Goal: Task Accomplishment & Management: Use online tool/utility

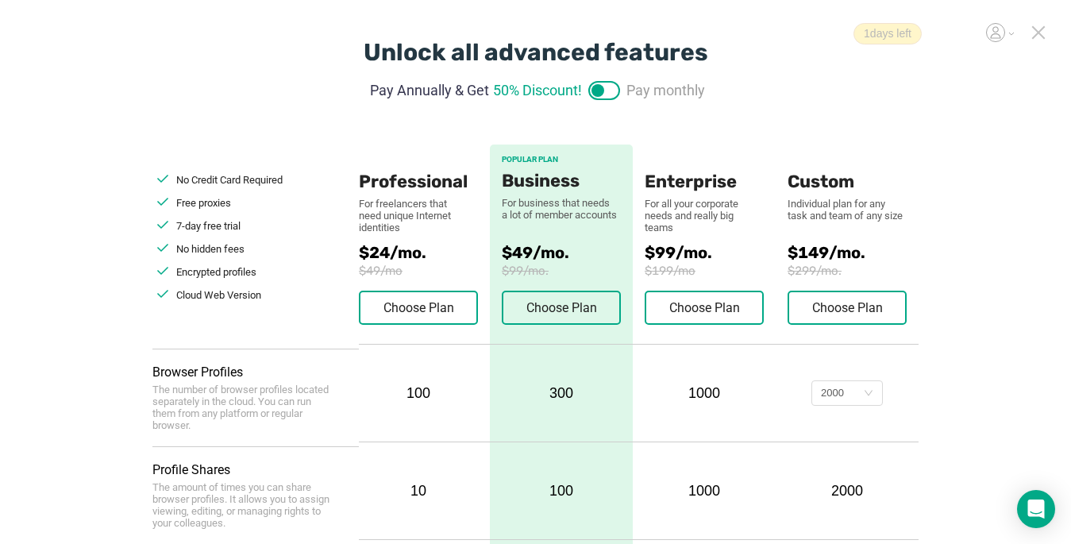
click at [1041, 38] on icon at bounding box center [1039, 32] width 14 height 14
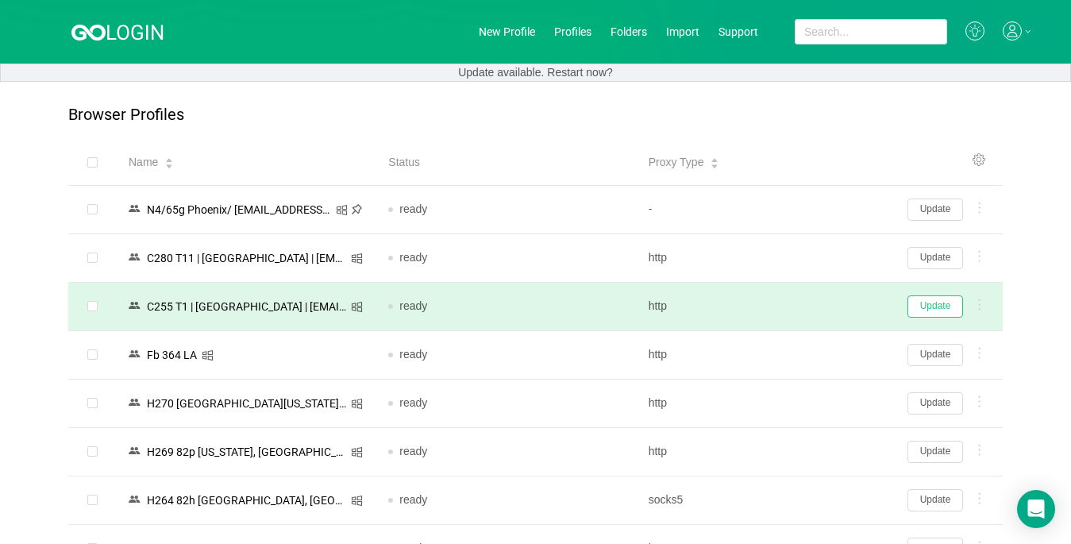
click at [920, 305] on button "Update" at bounding box center [936, 306] width 56 height 22
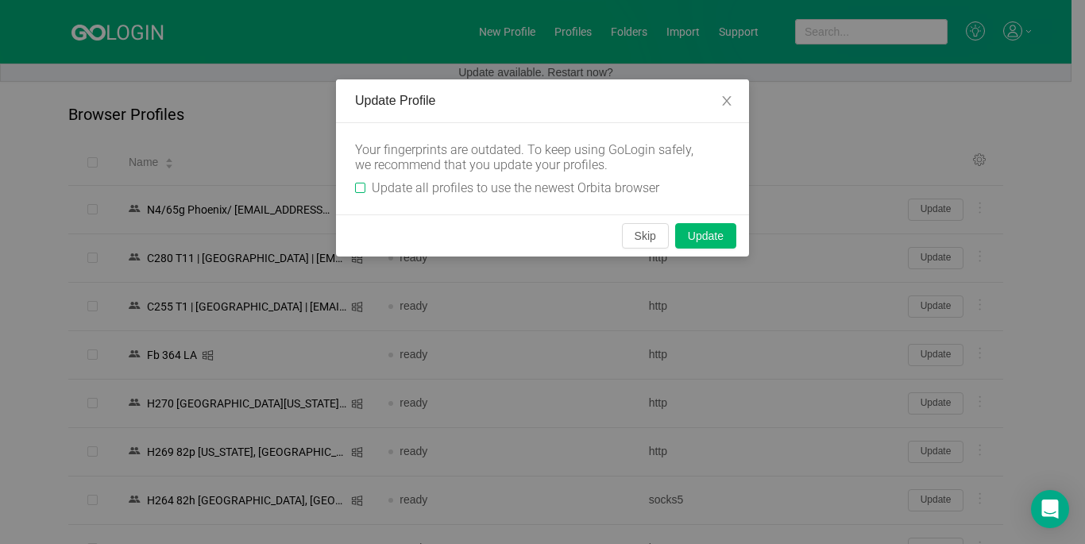
click at [361, 186] on input "Update all profiles to use the newest Orbita browser" at bounding box center [360, 188] width 10 height 10
checkbox input "true"
click at [633, 232] on button "Skip" at bounding box center [645, 235] width 47 height 25
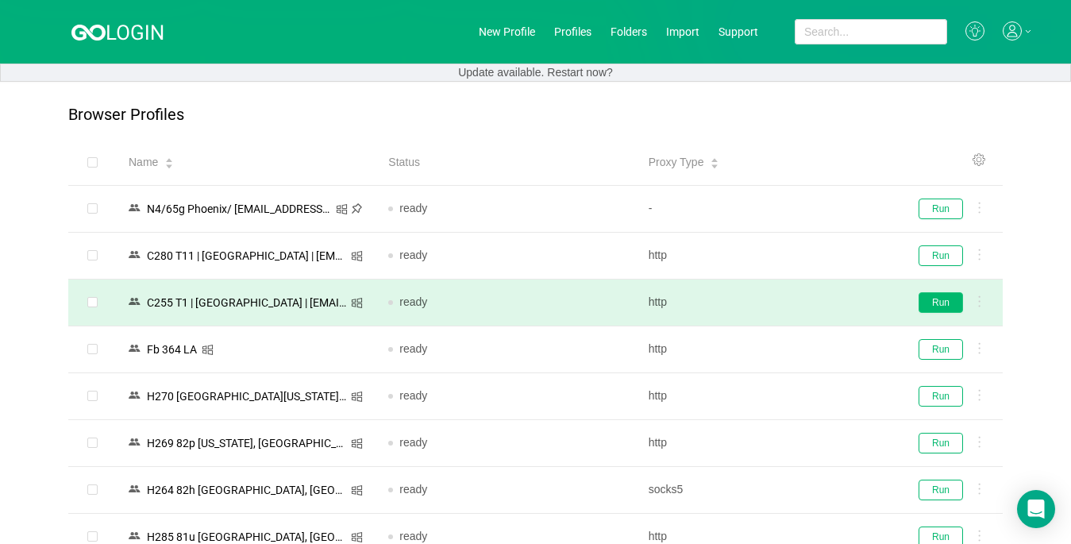
click at [943, 297] on button "Run" at bounding box center [941, 302] width 44 height 21
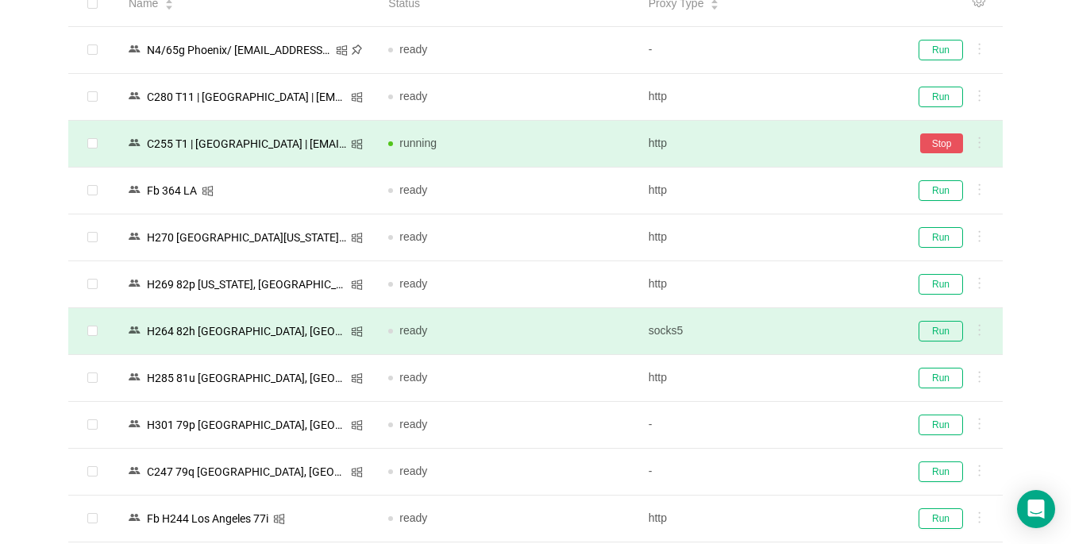
scroll to position [318, 0]
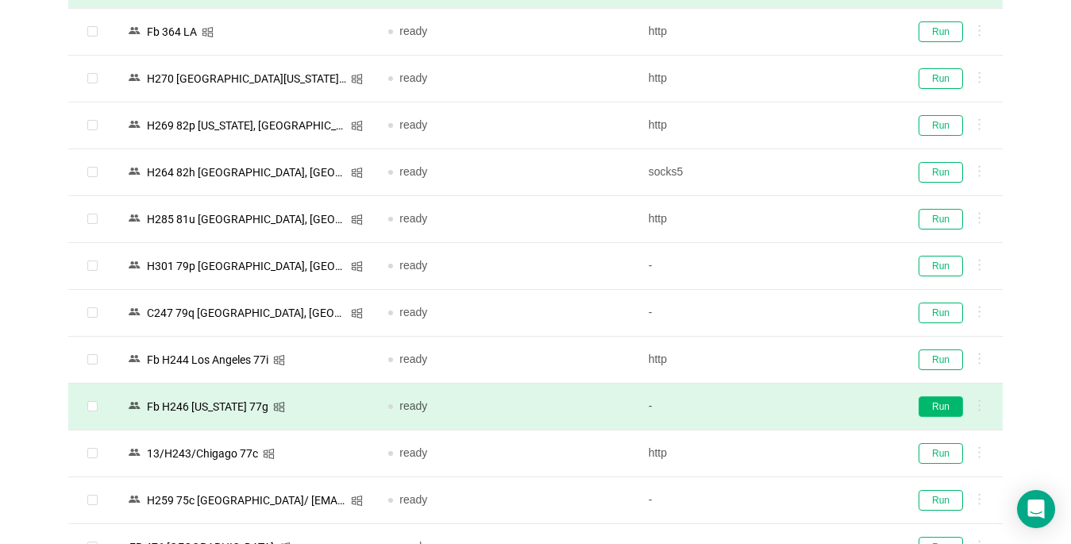
click at [925, 409] on button "Run" at bounding box center [941, 406] width 44 height 21
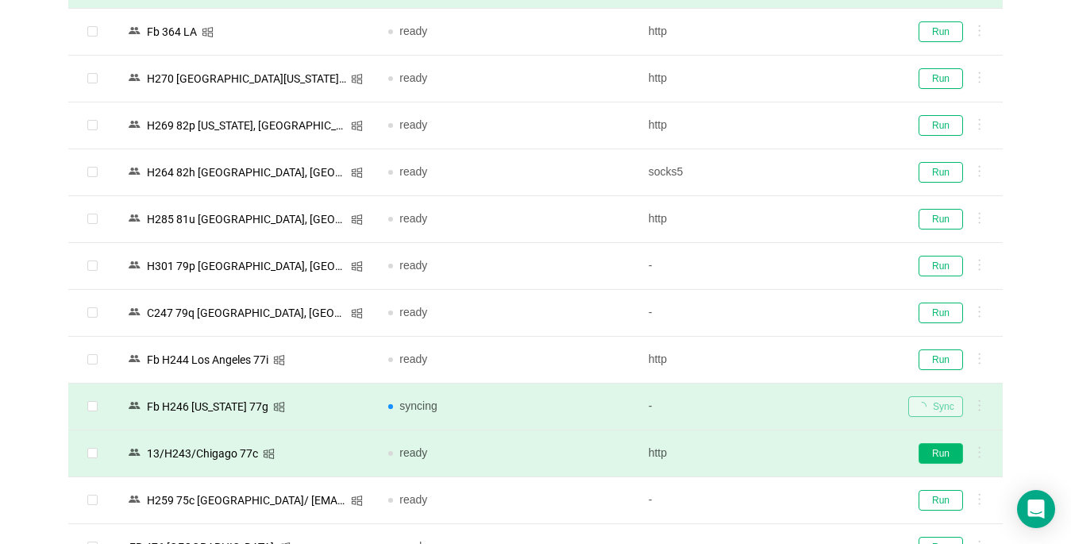
click at [942, 454] on button "Run" at bounding box center [941, 453] width 44 height 21
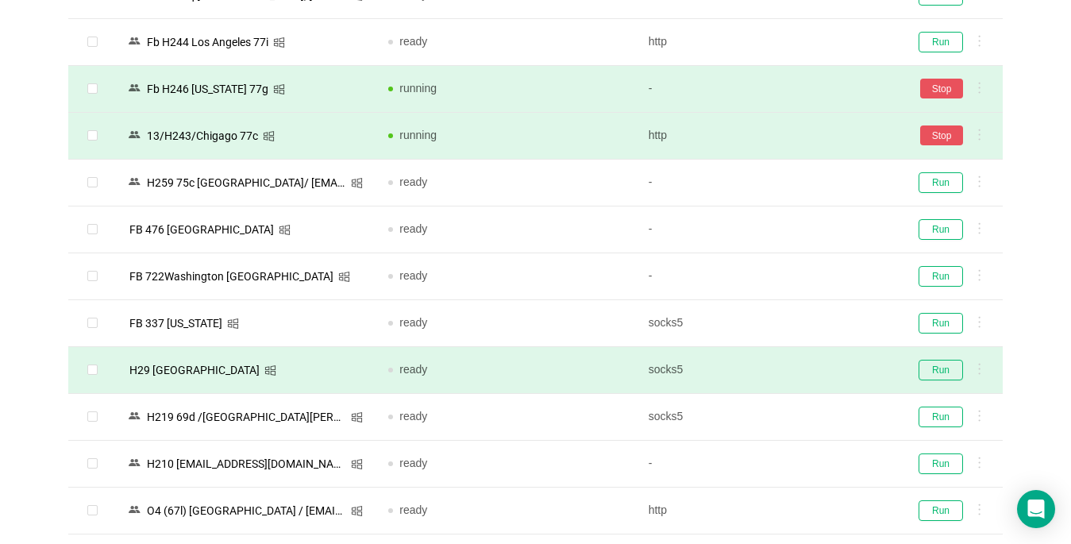
scroll to position [715, 0]
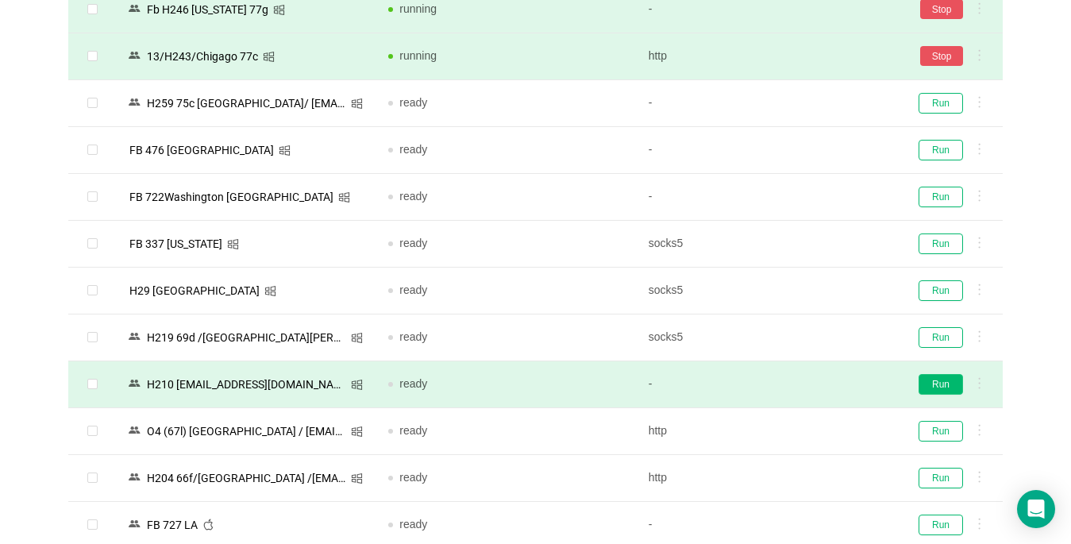
click at [935, 386] on button "Run" at bounding box center [941, 384] width 44 height 21
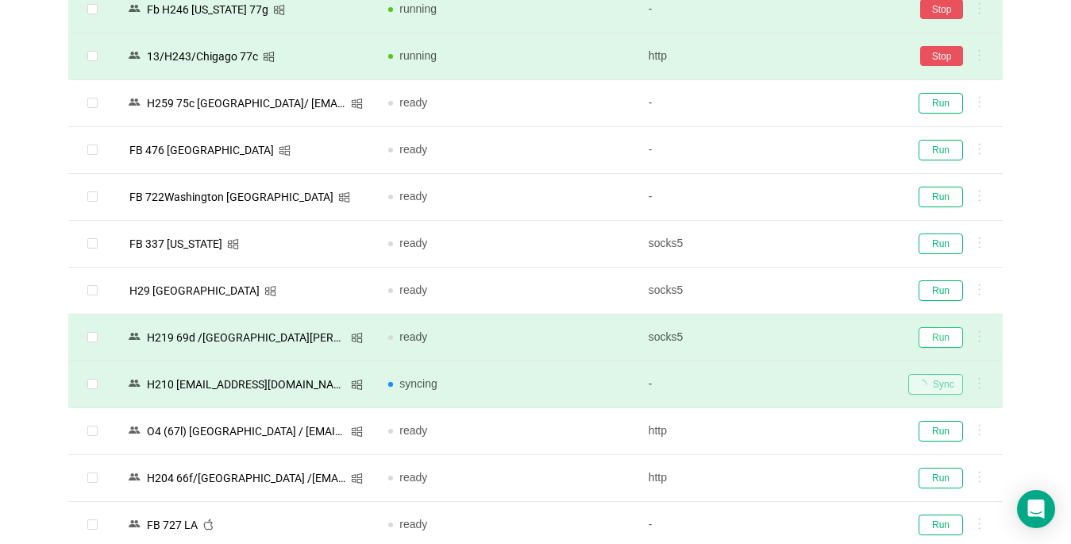
click at [930, 337] on button "Run" at bounding box center [941, 337] width 44 height 21
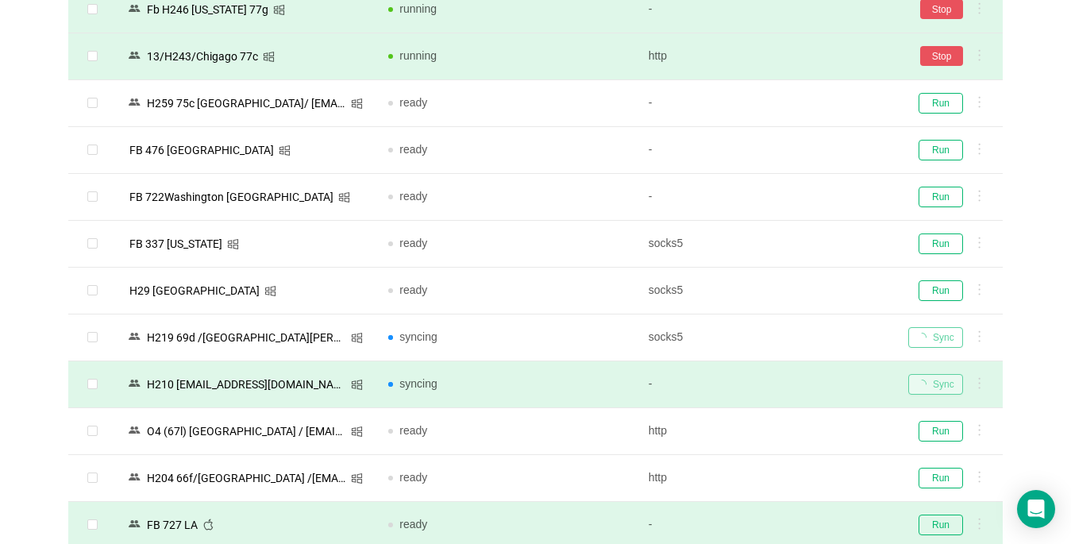
scroll to position [873, 0]
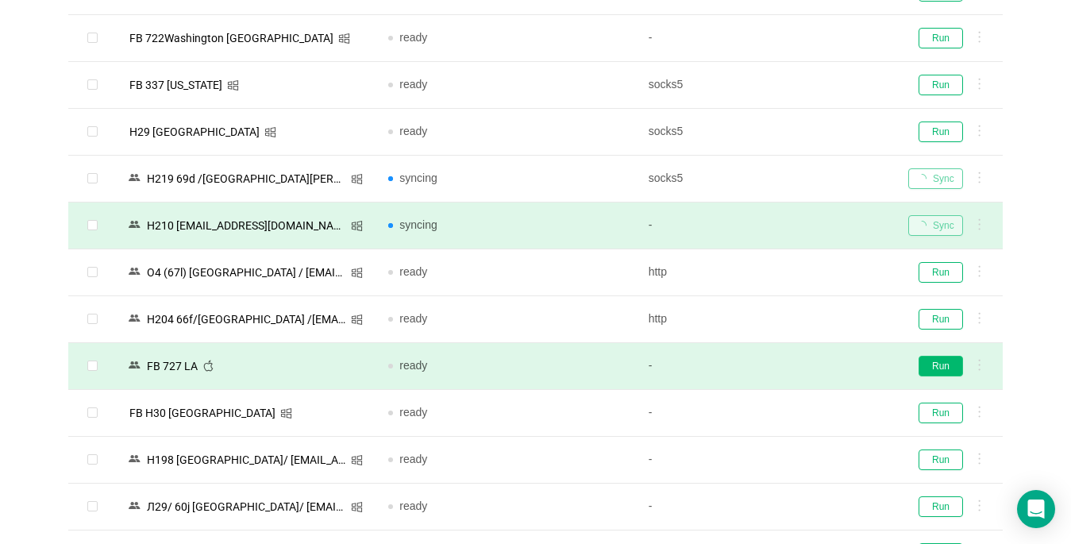
click at [943, 364] on button "Run" at bounding box center [941, 366] width 44 height 21
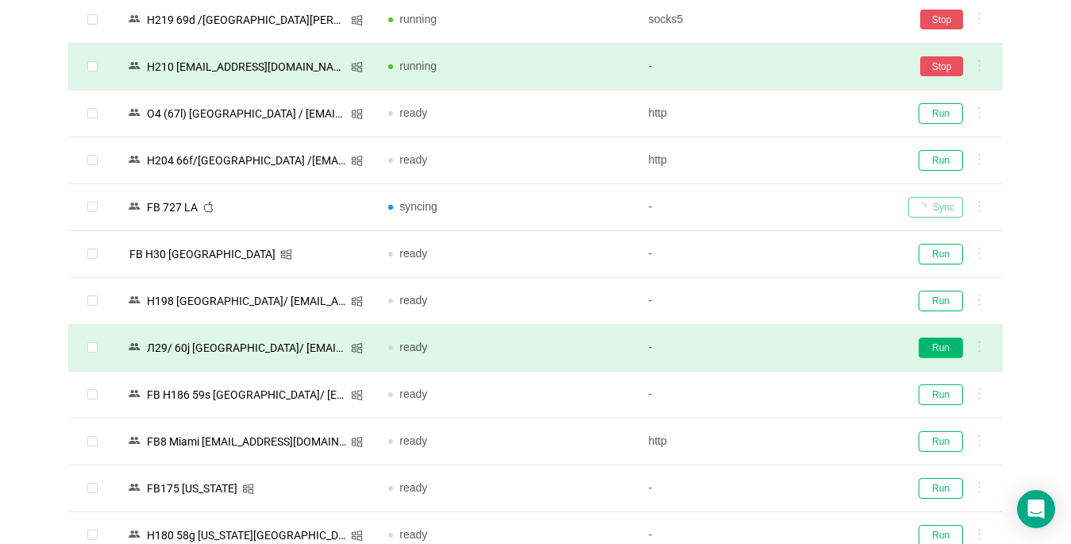
click at [934, 345] on button "Run" at bounding box center [941, 347] width 44 height 21
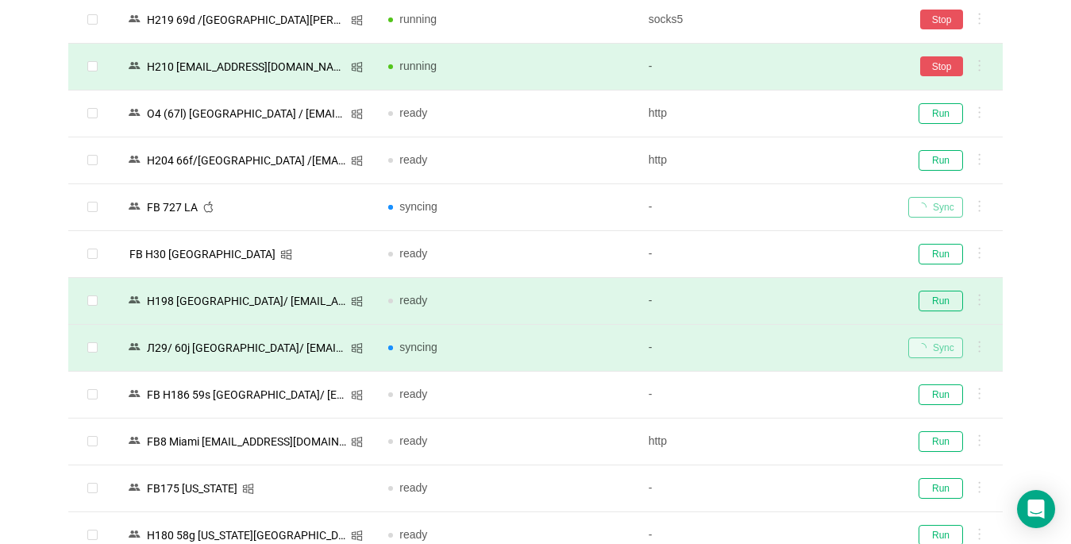
scroll to position [1191, 0]
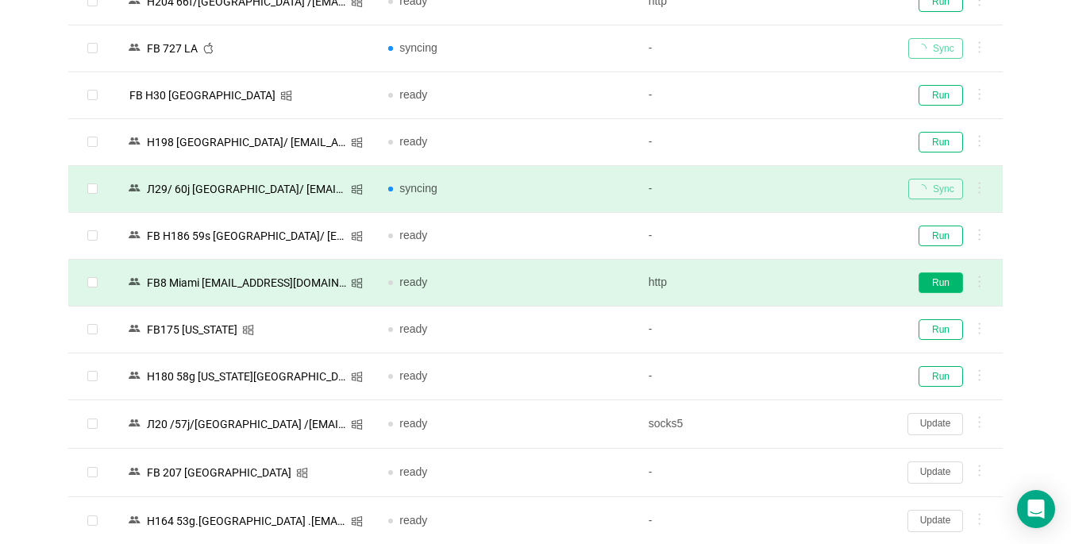
click at [947, 284] on button "Run" at bounding box center [941, 282] width 44 height 21
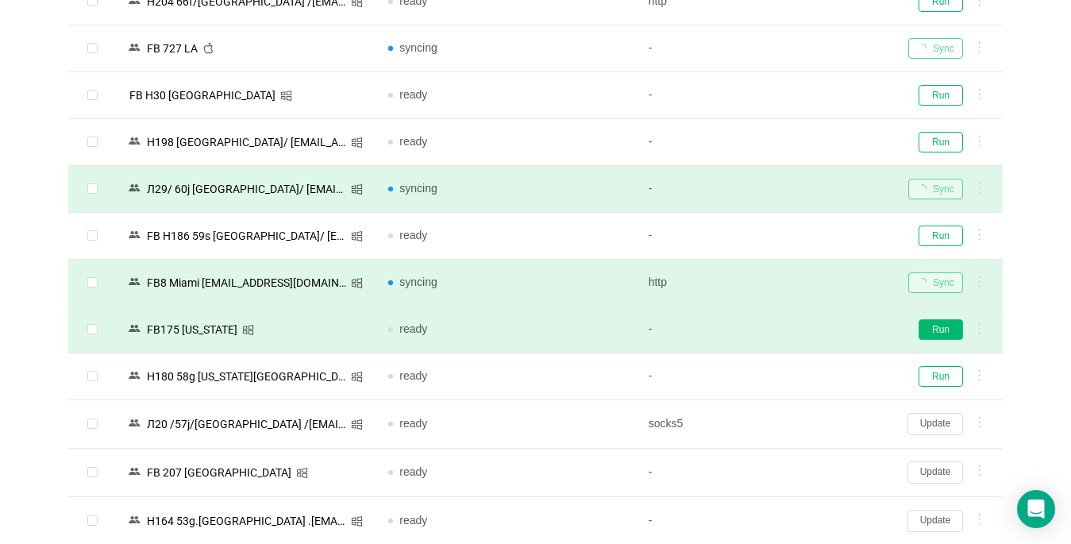
click at [936, 329] on button "Run" at bounding box center [941, 329] width 44 height 21
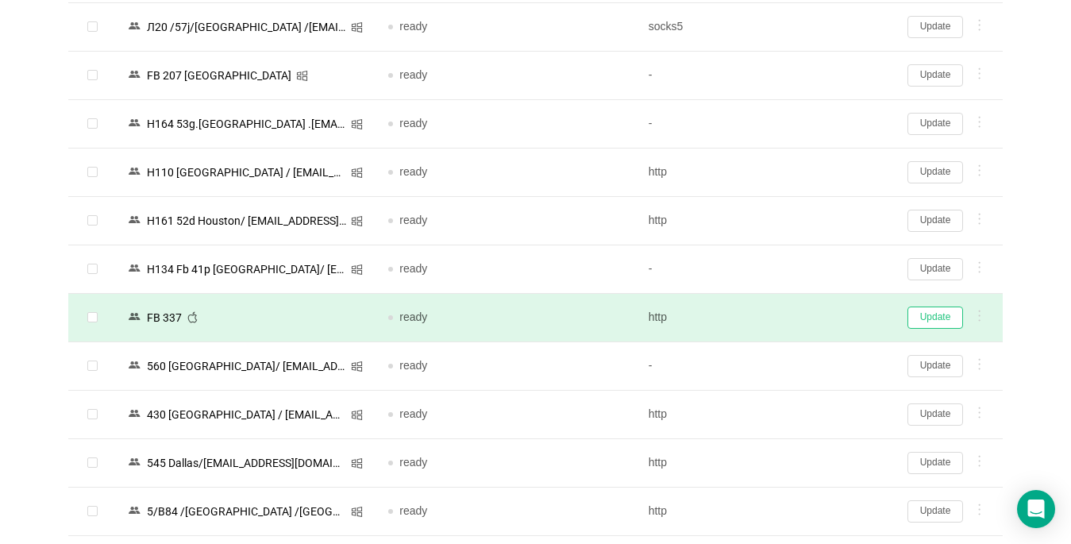
click at [931, 318] on button "Update" at bounding box center [936, 318] width 56 height 22
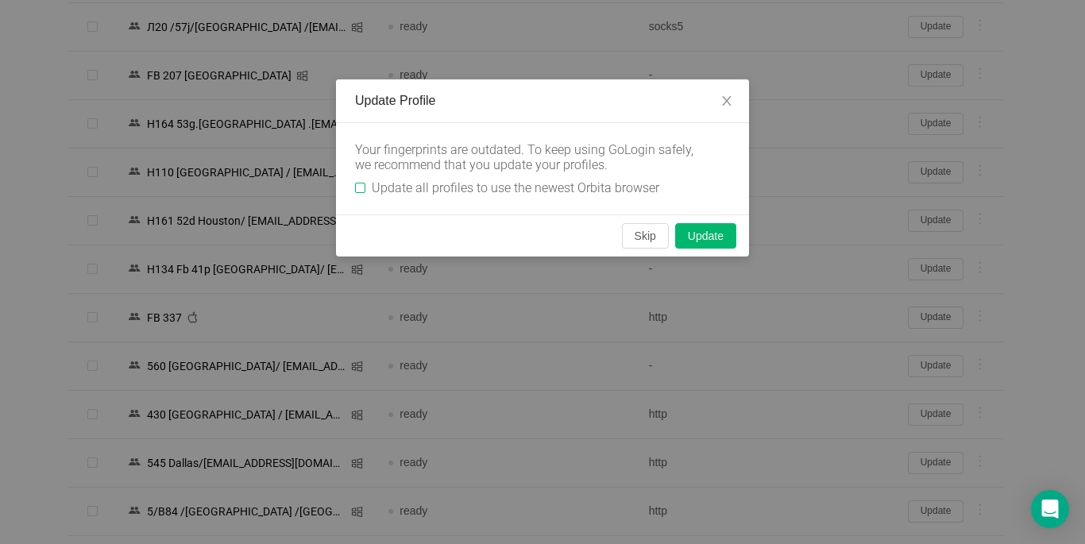
click at [365, 183] on span "Update all profiles to use the newest Orbita browser" at bounding box center [515, 187] width 300 height 15
click at [365, 183] on input "Update all profiles to use the newest Orbita browser" at bounding box center [360, 188] width 10 height 10
checkbox input "true"
click at [645, 238] on button "Skip" at bounding box center [645, 235] width 47 height 25
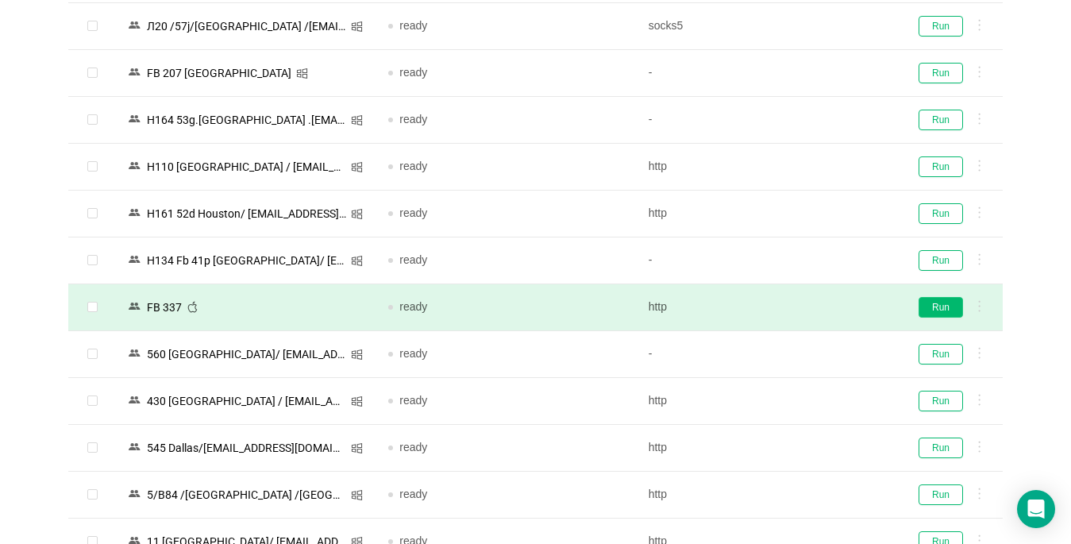
click at [929, 311] on button "Run" at bounding box center [941, 307] width 44 height 21
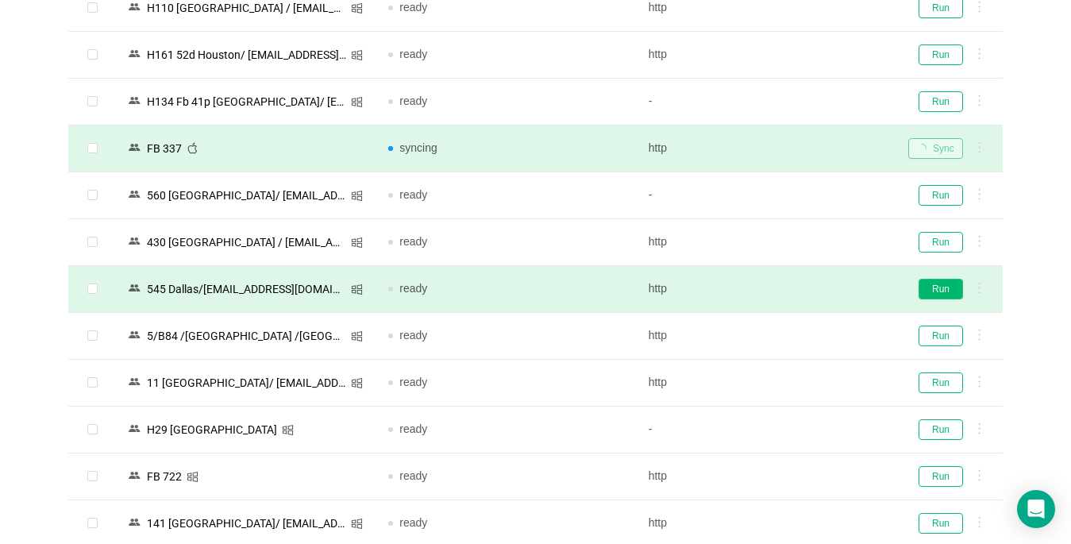
click at [947, 287] on button "Run" at bounding box center [941, 289] width 44 height 21
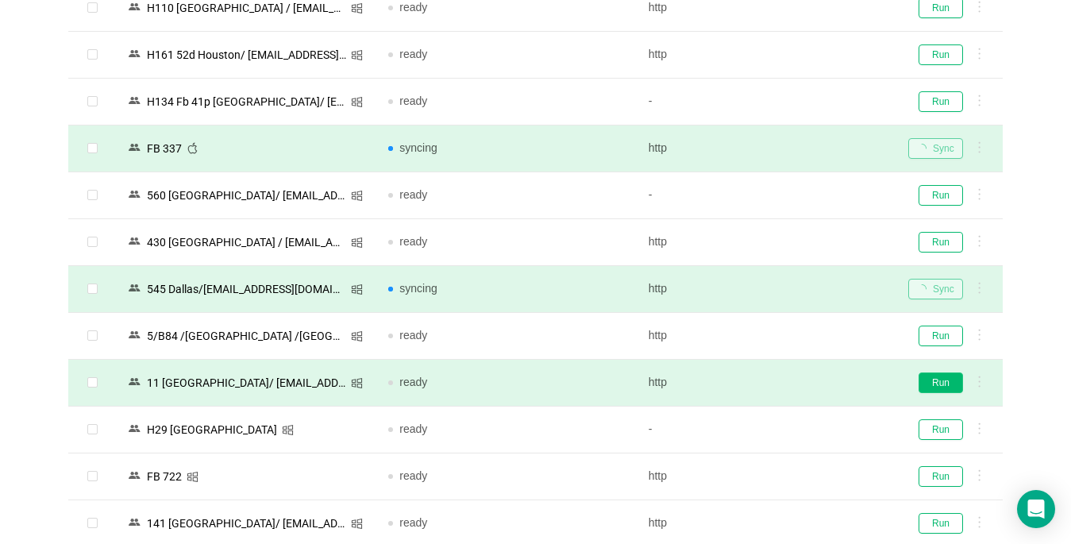
click at [934, 381] on button "Run" at bounding box center [941, 382] width 44 height 21
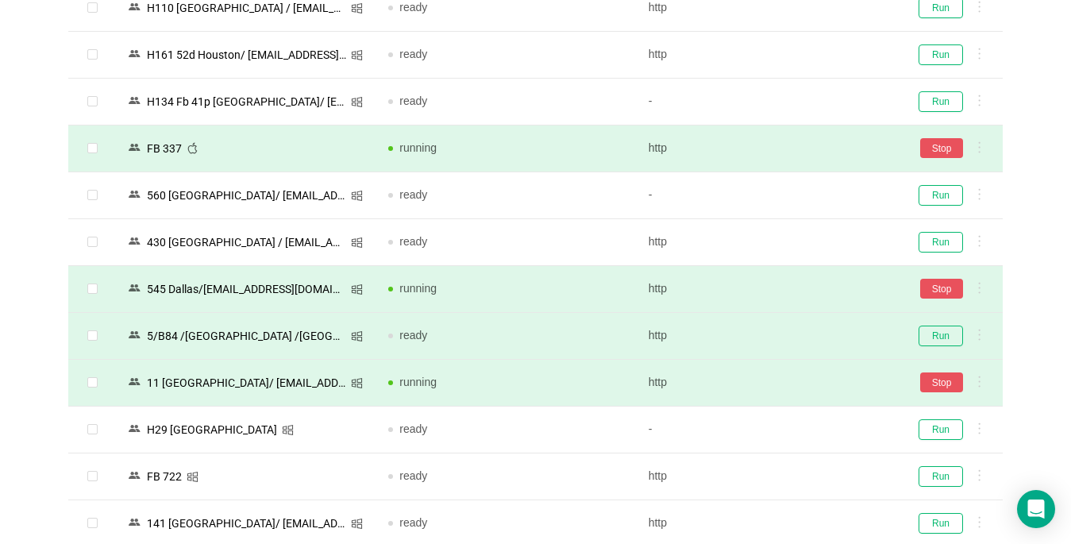
scroll to position [1906, 0]
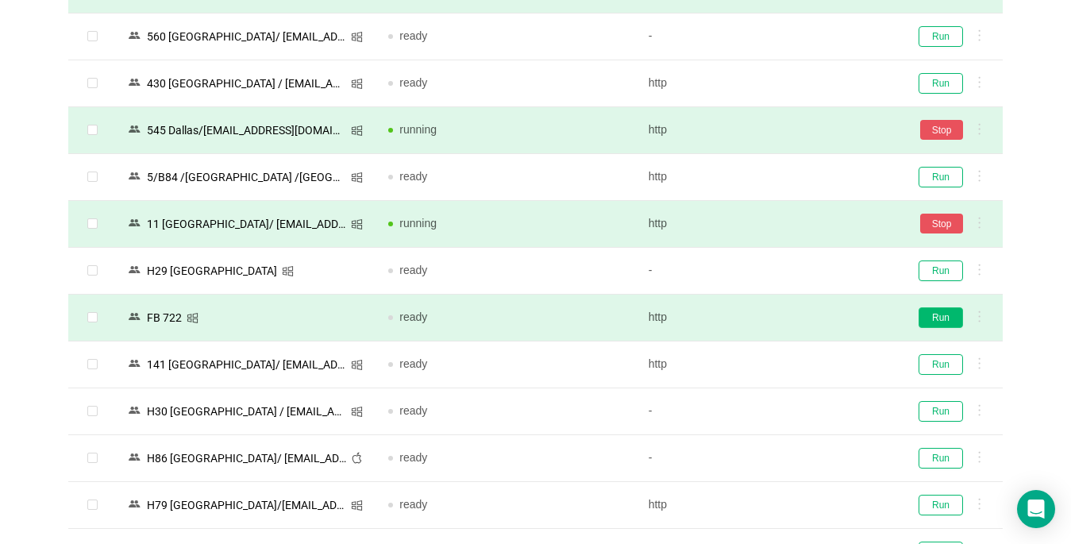
click at [943, 325] on button "Run" at bounding box center [941, 317] width 44 height 21
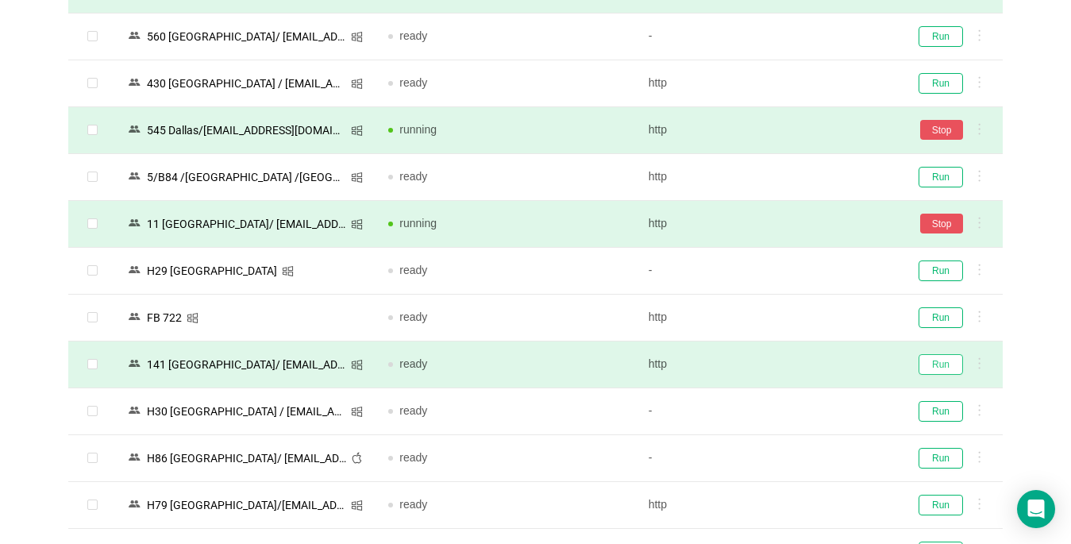
click at [940, 357] on button "Run" at bounding box center [941, 364] width 44 height 21
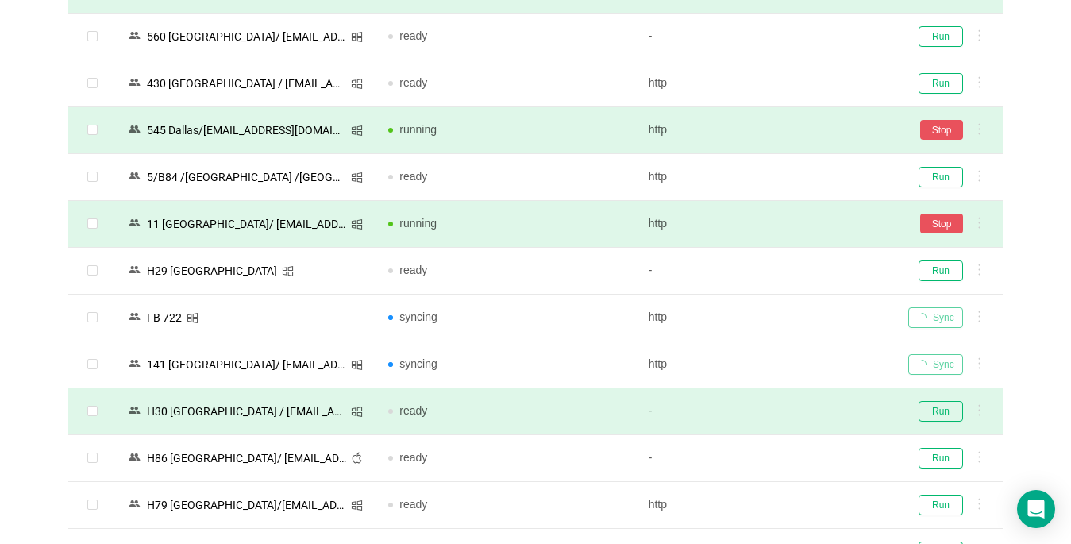
click at [940, 368] on div "Sync" at bounding box center [949, 364] width 82 height 21
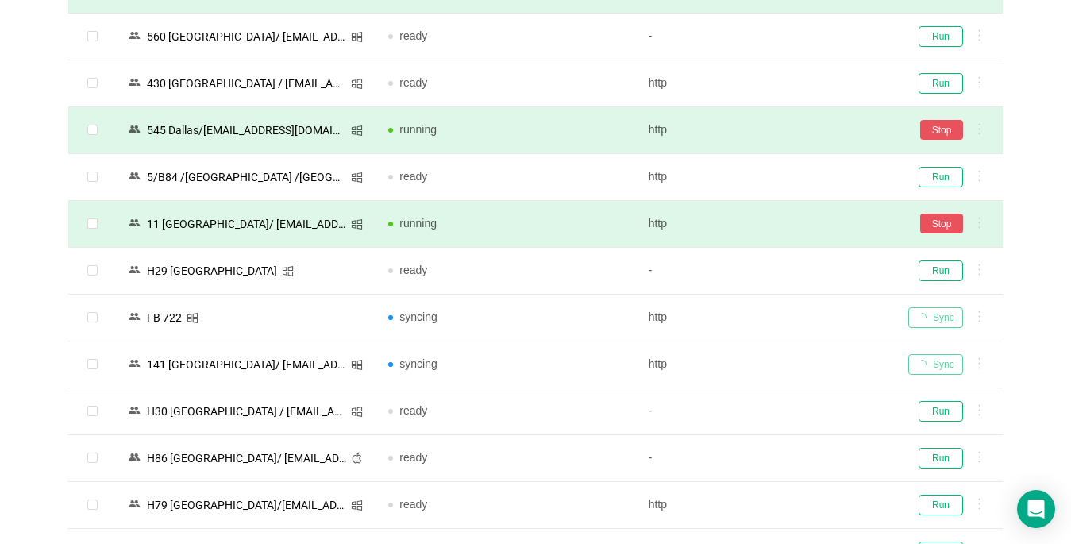
scroll to position [2223, 0]
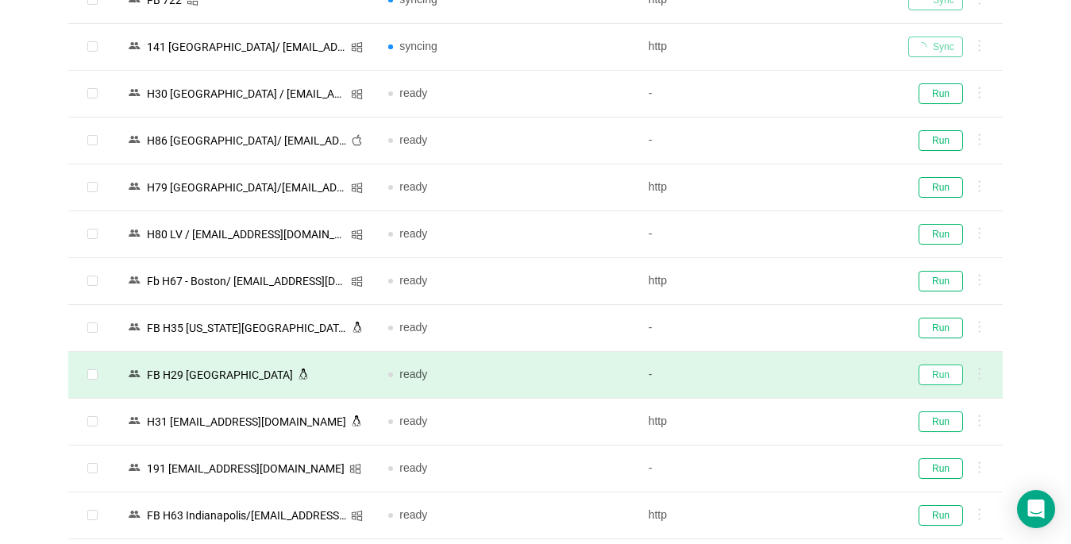
click at [949, 375] on button "Run" at bounding box center [941, 374] width 44 height 21
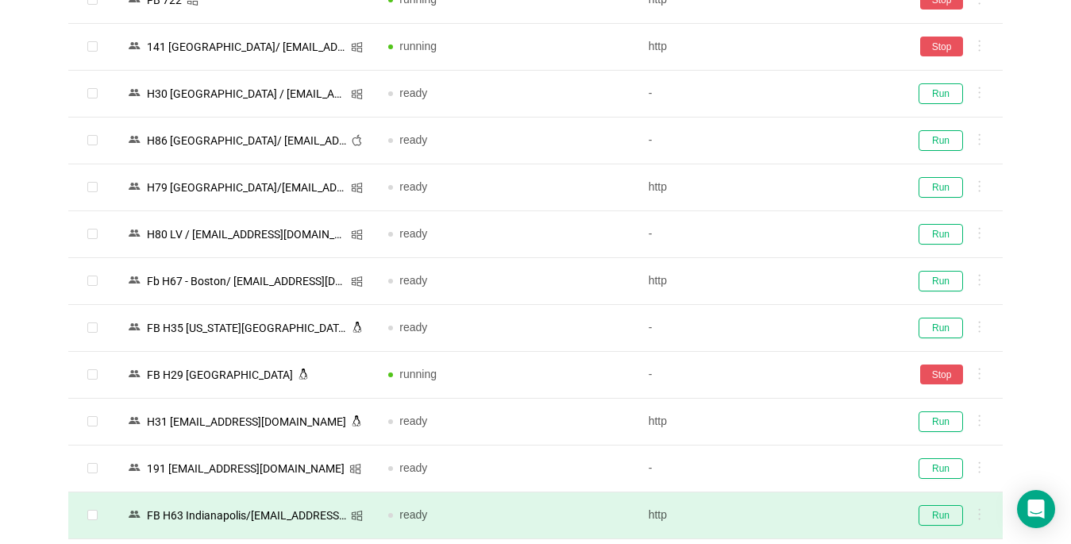
scroll to position [2541, 0]
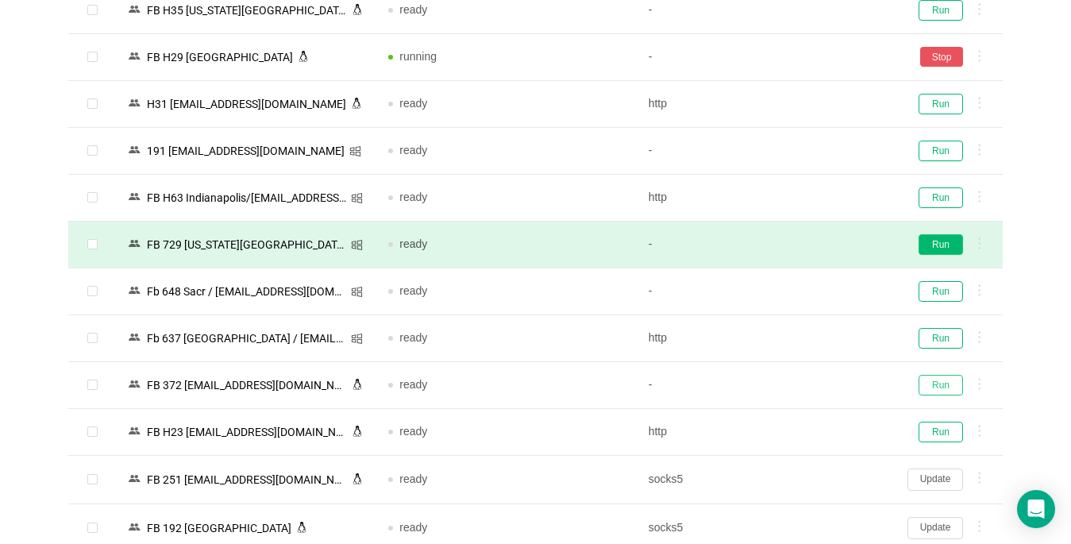
drag, startPoint x: 944, startPoint y: 379, endPoint x: 928, endPoint y: 236, distance: 143.8
click at [945, 379] on button "Run" at bounding box center [941, 385] width 44 height 21
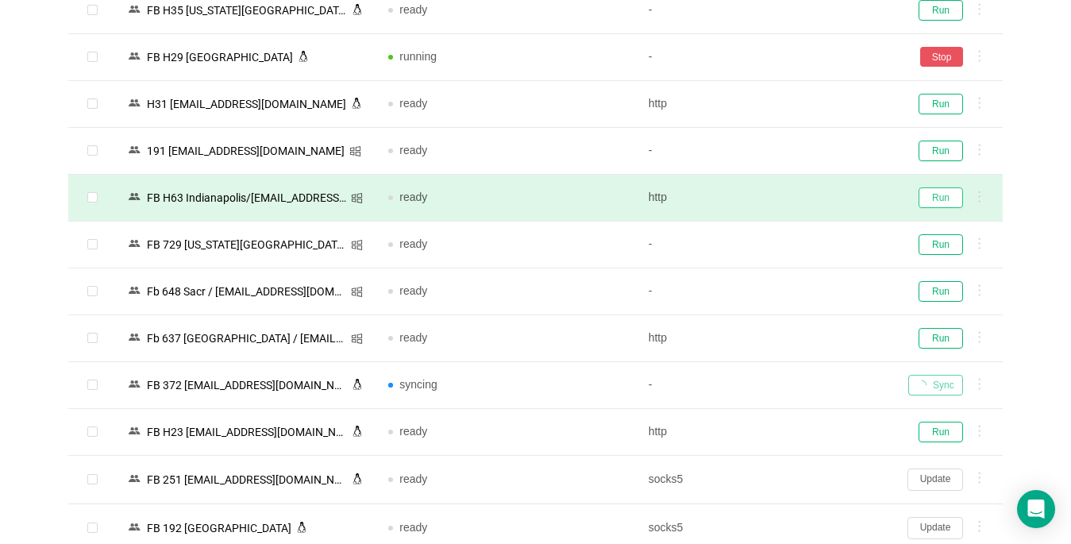
click at [944, 203] on button "Run" at bounding box center [941, 197] width 44 height 21
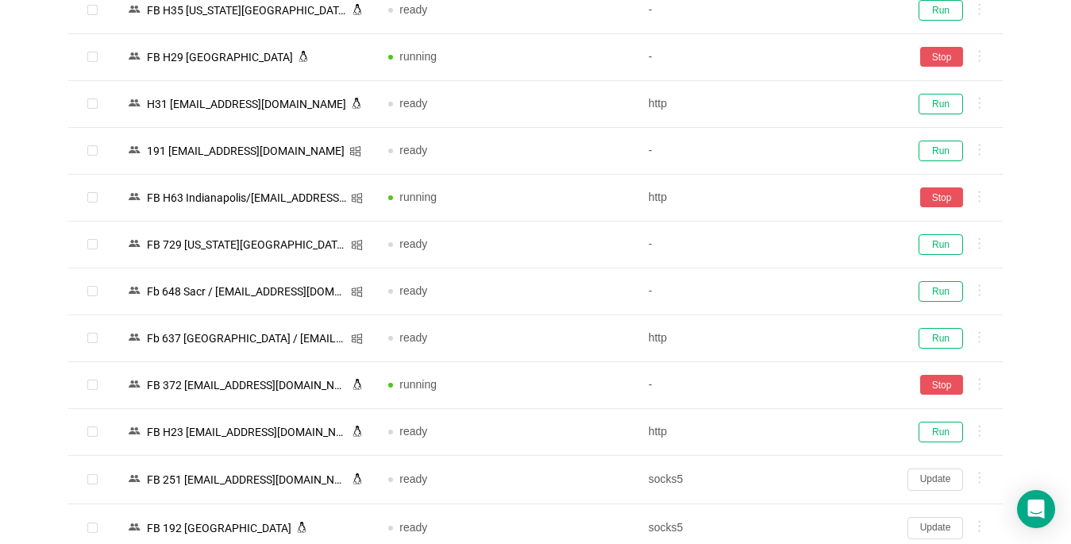
scroll to position [2779, 0]
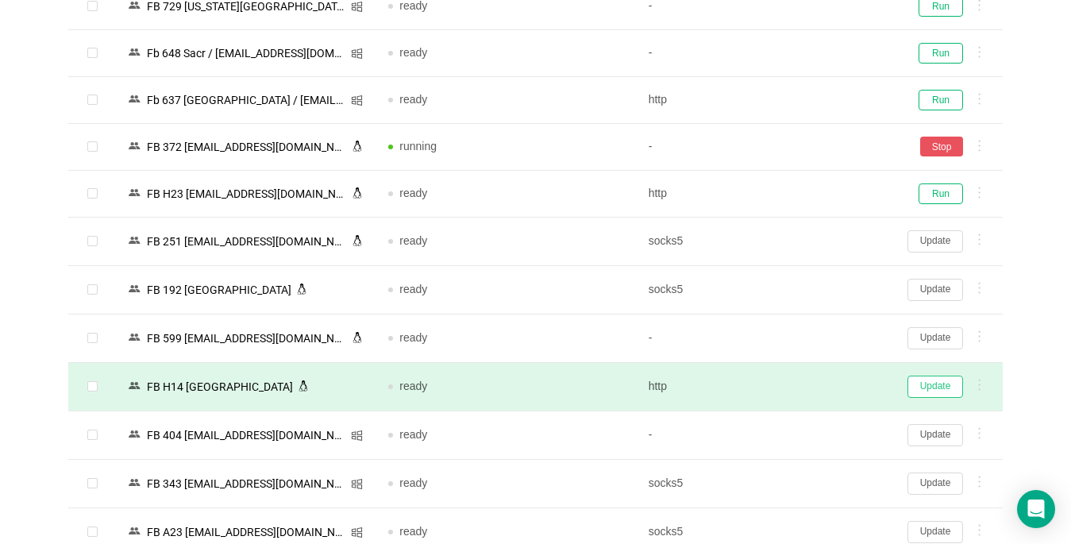
click at [945, 384] on button "Update" at bounding box center [936, 387] width 56 height 22
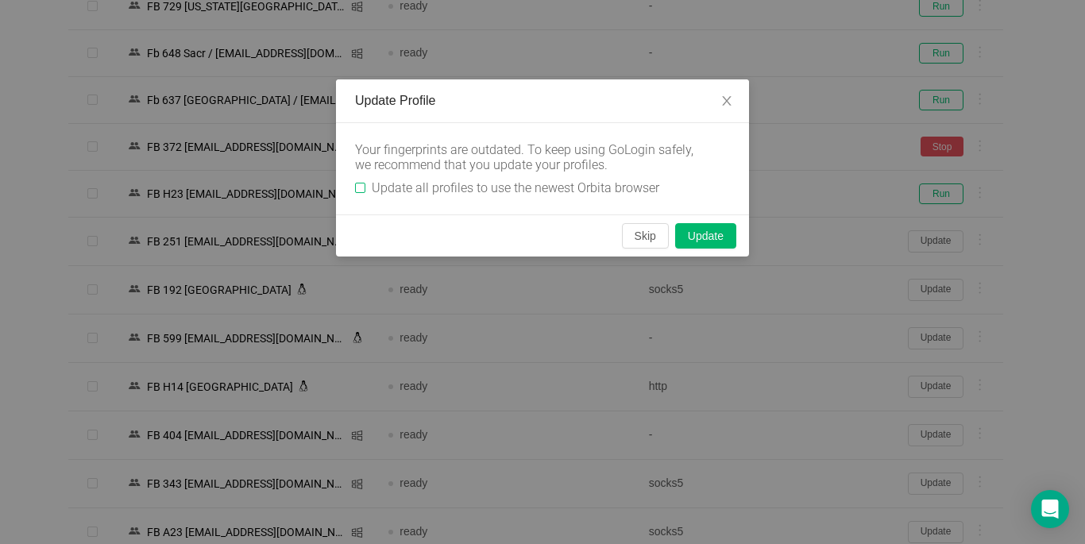
click at [363, 187] on input "Update all profiles to use the newest Orbita browser" at bounding box center [360, 188] width 10 height 10
checkbox input "true"
click at [711, 234] on button "Update" at bounding box center [705, 235] width 61 height 25
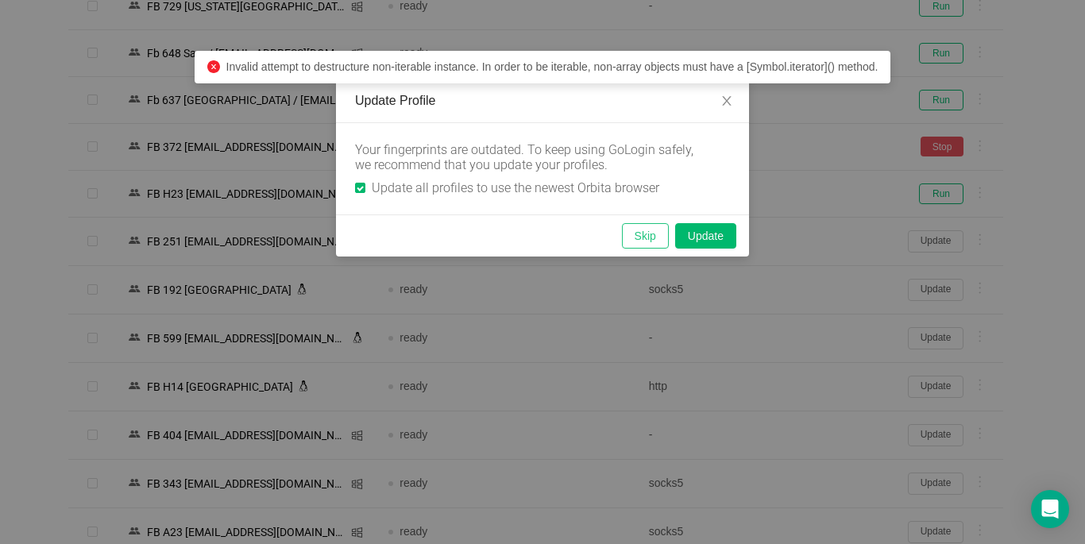
click at [639, 237] on button "Skip" at bounding box center [645, 235] width 47 height 25
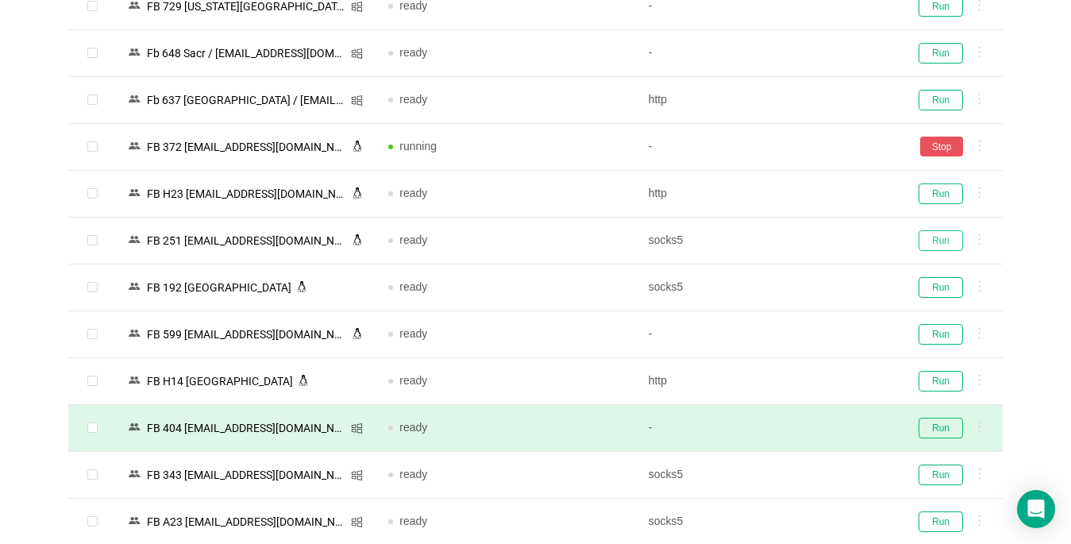
click at [954, 246] on button "Run" at bounding box center [941, 240] width 44 height 21
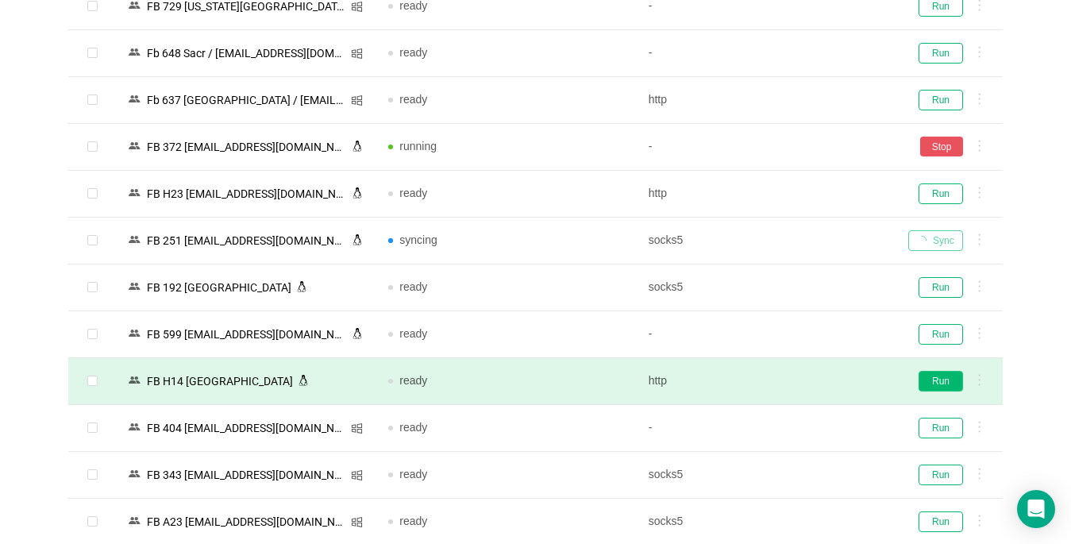
click at [935, 376] on button "Run" at bounding box center [941, 381] width 44 height 21
